Goal: Find specific page/section: Find specific page/section

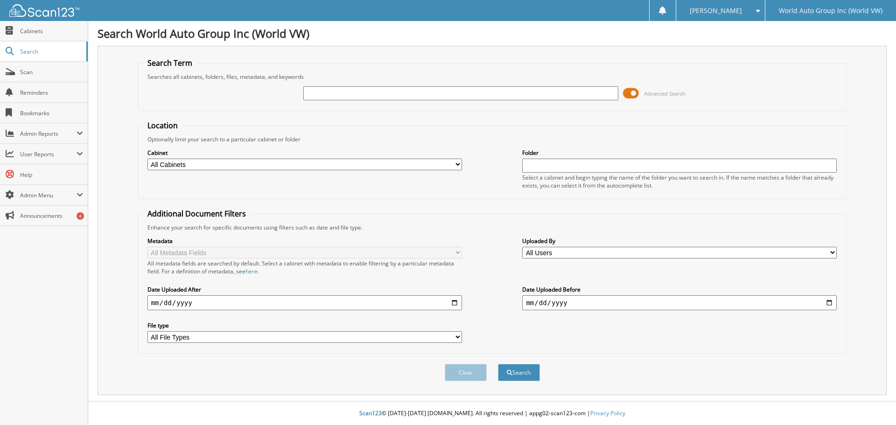
click at [630, 93] on span at bounding box center [631, 93] width 16 height 14
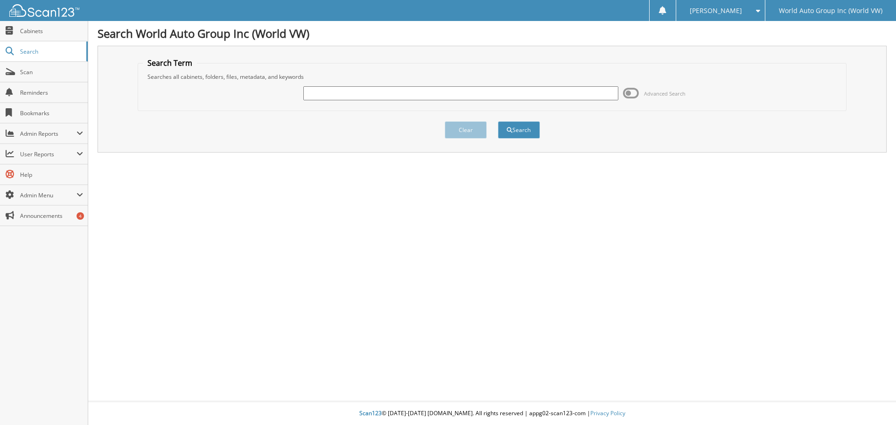
click at [534, 94] on input "text" at bounding box center [460, 93] width 314 height 14
type input "COSTCO-25"
click at [528, 135] on button "Search" at bounding box center [519, 129] width 42 height 17
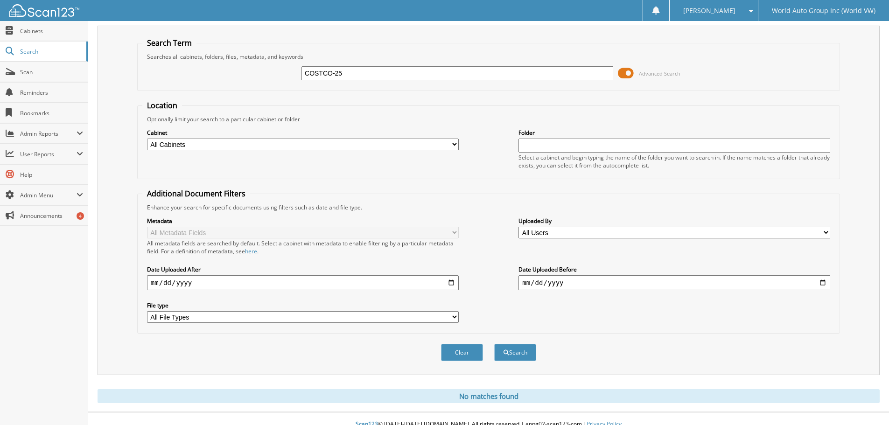
scroll to position [31, 0]
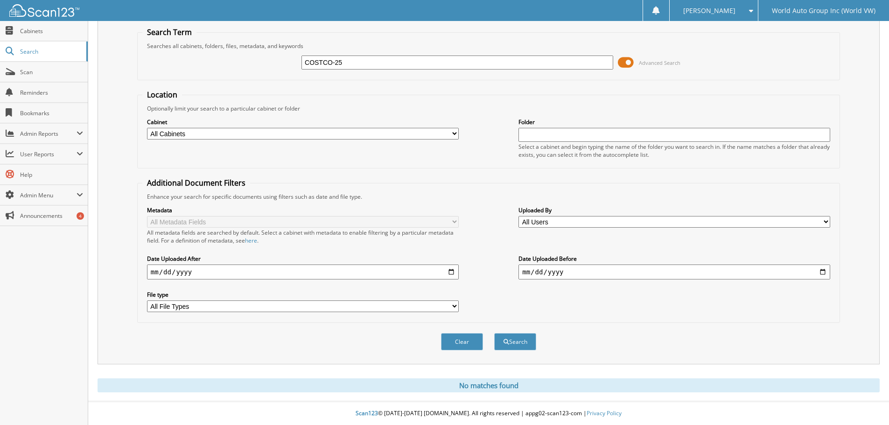
drag, startPoint x: 375, startPoint y: 62, endPoint x: 311, endPoint y: 64, distance: 64.0
click at [311, 64] on input "COSTCO-25" at bounding box center [457, 63] width 312 height 14
type input "C"
type input "6032"
click at [519, 339] on button "Search" at bounding box center [515, 341] width 42 height 17
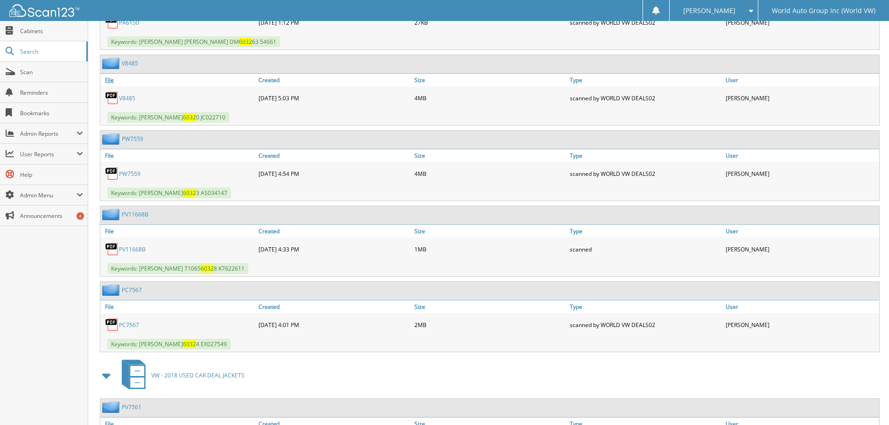
scroll to position [1400, 0]
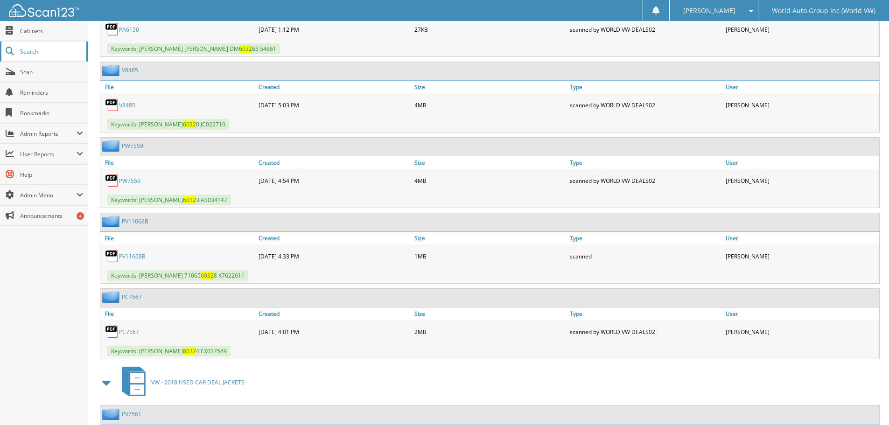
click at [34, 49] on span "Search" at bounding box center [51, 52] width 62 height 8
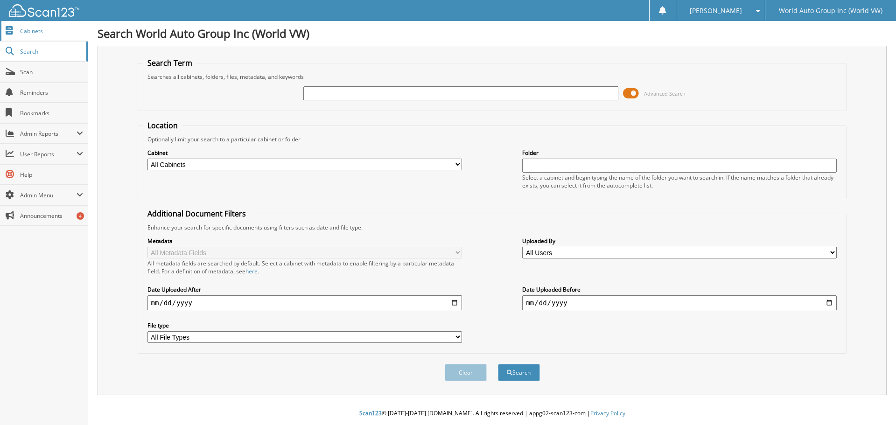
click at [37, 32] on span "Cabinets" at bounding box center [51, 31] width 63 height 8
